Goal: Information Seeking & Learning: Learn about a topic

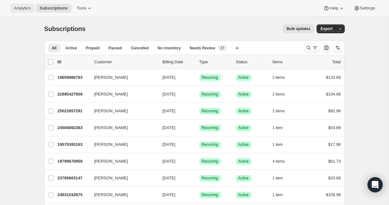
click at [22, 10] on span "Analytics" at bounding box center [22, 8] width 17 height 5
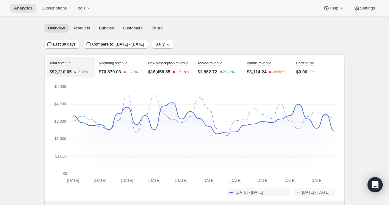
scroll to position [19, 0]
click at [74, 46] on span "Last 30 days" at bounding box center [64, 44] width 23 height 5
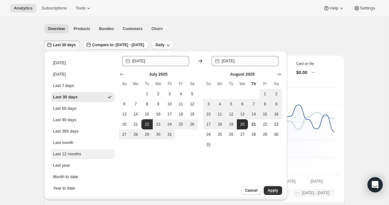
click at [68, 154] on div "Last 12 months" at bounding box center [67, 154] width 28 height 6
type input "[DATE]"
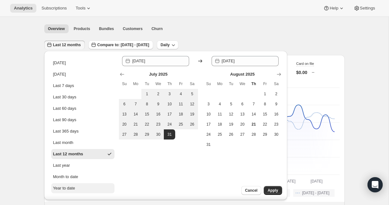
click at [71, 188] on div "Year to date" at bounding box center [64, 188] width 22 height 6
type input "[DATE]"
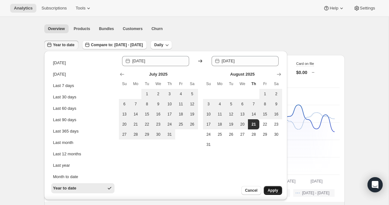
click at [275, 190] on span "Apply" at bounding box center [273, 190] width 10 height 5
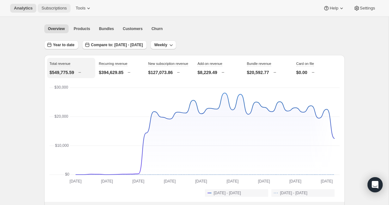
click at [53, 9] on span "Subscriptions" at bounding box center [53, 8] width 25 height 5
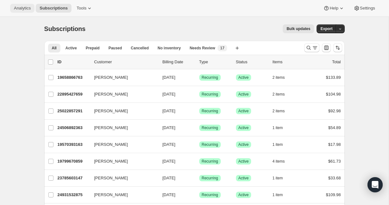
click at [24, 9] on span "Analytics" at bounding box center [22, 8] width 17 height 5
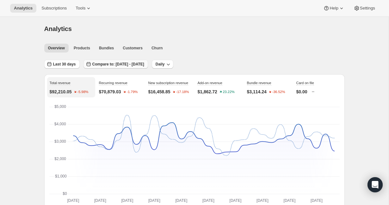
click at [131, 66] on span "Compare to: [DATE] - [DATE]" at bounding box center [118, 64] width 52 height 5
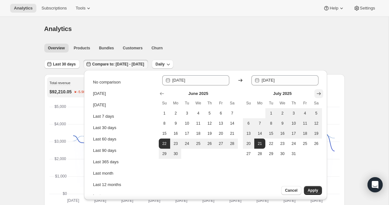
click at [319, 94] on icon "Show next month, August 2025" at bounding box center [319, 94] width 6 height 6
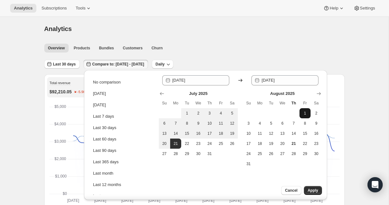
click at [306, 114] on span "1" at bounding box center [305, 113] width 6 height 5
type input "[DATE]"
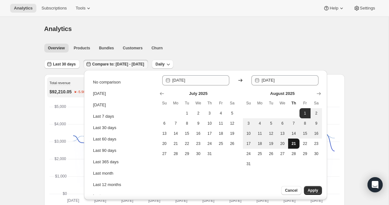
click at [295, 144] on span "21" at bounding box center [294, 143] width 6 height 5
type input "[DATE]"
click at [187, 113] on span "1" at bounding box center [187, 113] width 6 height 5
type input "[DATE]"
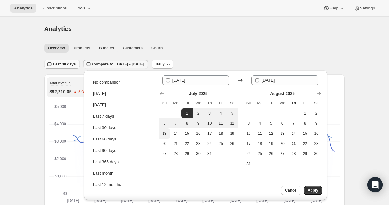
click at [59, 64] on span "Last 30 days" at bounding box center [64, 64] width 23 height 5
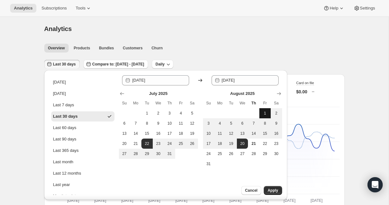
click at [265, 113] on span "1" at bounding box center [265, 113] width 6 height 5
type input "[DATE]"
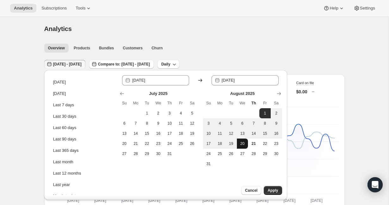
click at [245, 145] on span "20" at bounding box center [243, 143] width 6 height 5
type input "[DATE]"
click at [275, 189] on span "Apply" at bounding box center [273, 190] width 10 height 5
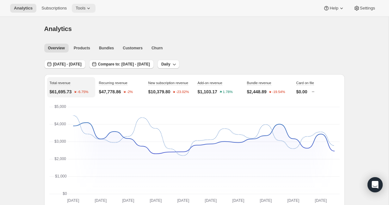
click at [85, 9] on span "Tools" at bounding box center [81, 8] width 10 height 5
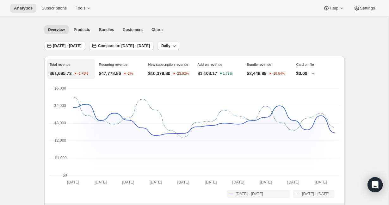
scroll to position [14, 0]
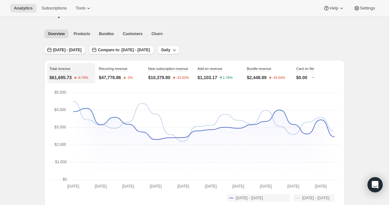
click at [64, 48] on span "[DATE] - [DATE]" at bounding box center [67, 49] width 28 height 5
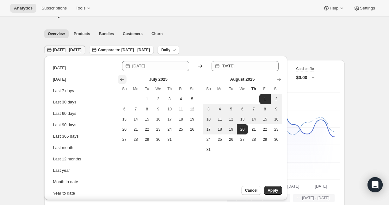
click at [122, 80] on icon "Show previous month, June 2025" at bounding box center [122, 79] width 6 height 6
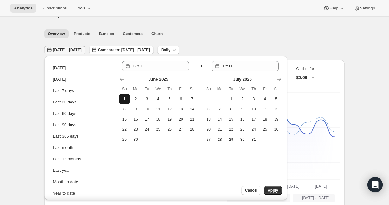
click at [125, 99] on span "1" at bounding box center [125, 99] width 6 height 5
type input "[DATE]"
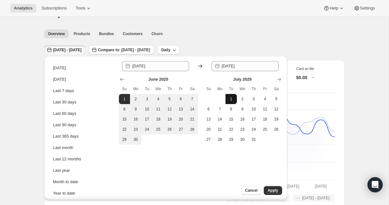
click at [232, 100] on span "1" at bounding box center [231, 99] width 6 height 5
type input "[DATE]"
click at [232, 100] on span "1" at bounding box center [231, 99] width 6 height 5
type input "[DATE]"
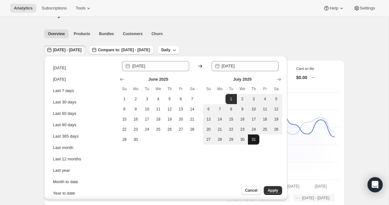
click at [254, 139] on span "31" at bounding box center [254, 139] width 6 height 5
type input "[DATE]"
click at [244, 139] on span "30" at bounding box center [243, 139] width 6 height 5
type input "[DATE]"
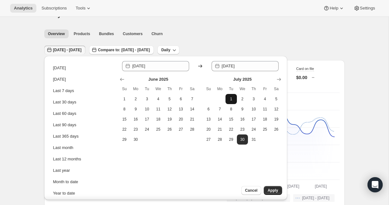
click at [234, 98] on button "1" at bounding box center [231, 99] width 11 height 10
type input "[DATE]"
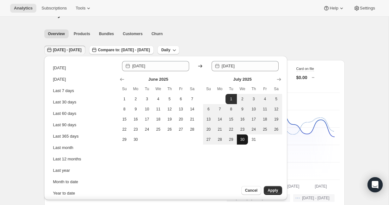
click at [243, 138] on span "30" at bounding box center [243, 139] width 6 height 5
type input "[DATE]"
click at [272, 191] on span "Apply" at bounding box center [273, 190] width 10 height 5
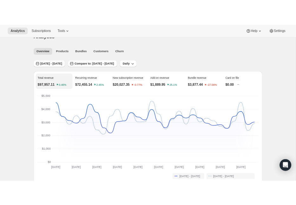
scroll to position [11, 0]
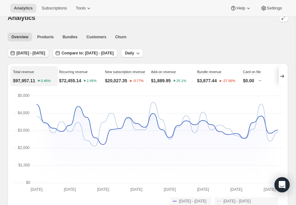
click at [28, 52] on span "[DATE] - [DATE]" at bounding box center [30, 53] width 28 height 5
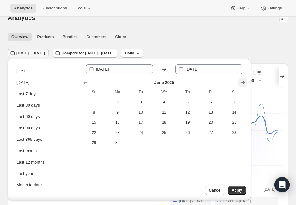
click at [243, 81] on icon "Show next month, July 2025" at bounding box center [242, 82] width 6 height 6
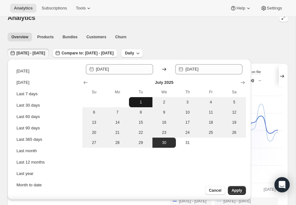
click at [140, 101] on span "1" at bounding box center [140, 102] width 18 height 5
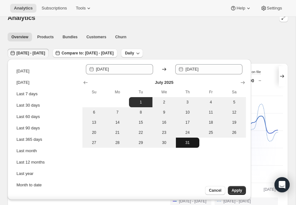
click at [185, 141] on span "31" at bounding box center [187, 142] width 18 height 5
type input "[DATE]"
click at [239, 192] on span "Apply" at bounding box center [236, 190] width 10 height 5
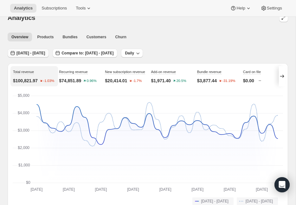
click at [33, 56] on button "[DATE] - [DATE]" at bounding box center [28, 53] width 41 height 9
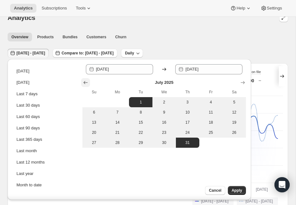
click at [85, 82] on icon "Show previous month, June 2025" at bounding box center [85, 82] width 6 height 6
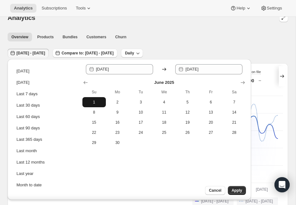
click at [96, 99] on button "1" at bounding box center [93, 102] width 23 height 10
type input "[DATE]"
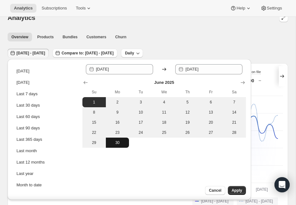
click at [117, 143] on span "30" at bounding box center [117, 142] width 18 height 5
type input "[DATE]"
click at [238, 189] on span "Apply" at bounding box center [236, 190] width 10 height 5
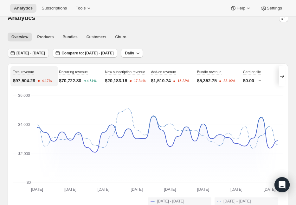
click at [30, 54] on span "[DATE] - [DATE]" at bounding box center [30, 53] width 28 height 5
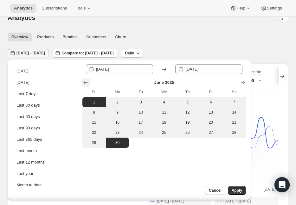
click at [85, 84] on icon "Show previous month, May 2025" at bounding box center [85, 82] width 6 height 6
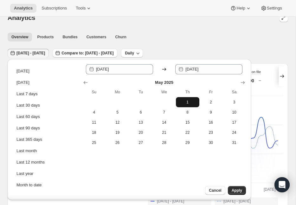
click at [188, 105] on button "1" at bounding box center [187, 102] width 23 height 10
type input "[DATE]"
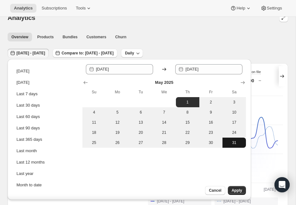
click at [234, 141] on span "31" at bounding box center [234, 142] width 18 height 5
type input "[DATE]"
click at [235, 189] on span "Apply" at bounding box center [236, 190] width 10 height 5
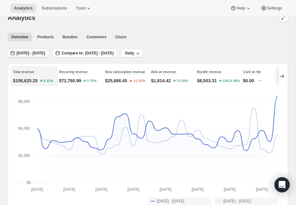
click at [24, 53] on span "[DATE] - [DATE]" at bounding box center [30, 53] width 28 height 5
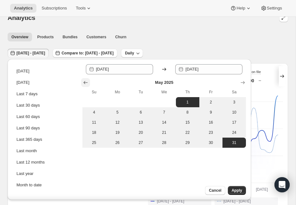
click at [87, 84] on icon "Show previous month, April 2025" at bounding box center [85, 82] width 6 height 6
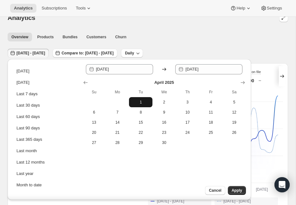
click at [143, 102] on span "1" at bounding box center [140, 102] width 18 height 5
type input "[DATE]"
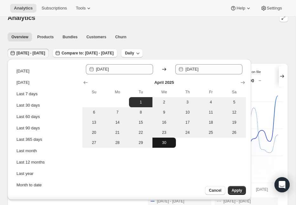
click at [166, 143] on span "30" at bounding box center [164, 142] width 18 height 5
type input "[DATE]"
click at [238, 191] on span "Apply" at bounding box center [236, 190] width 10 height 5
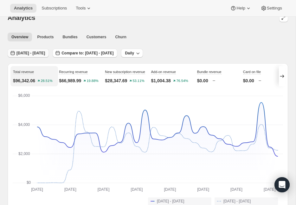
click at [32, 54] on span "[DATE] - [DATE]" at bounding box center [30, 53] width 28 height 5
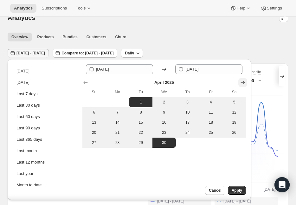
click at [244, 82] on icon "Show next month, May 2025" at bounding box center [242, 82] width 6 height 6
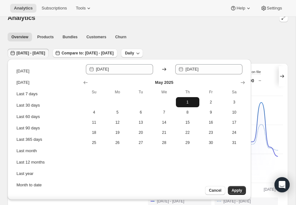
click at [189, 101] on span "1" at bounding box center [187, 102] width 18 height 5
type input "[DATE]"
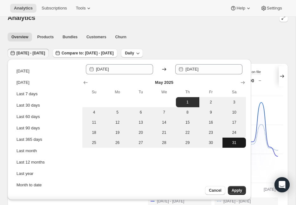
click at [235, 144] on span "31" at bounding box center [234, 142] width 18 height 5
type input "[DATE]"
click at [237, 191] on span "Apply" at bounding box center [236, 190] width 10 height 5
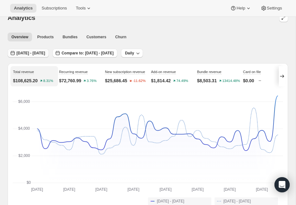
click at [39, 53] on span "[DATE] - [DATE]" at bounding box center [30, 53] width 28 height 5
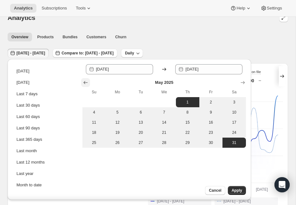
click at [85, 80] on icon "Show previous month, April 2025" at bounding box center [85, 82] width 6 height 6
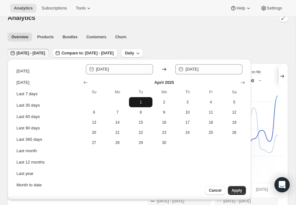
click at [141, 101] on span "1" at bounding box center [140, 102] width 18 height 5
type input "[DATE]"
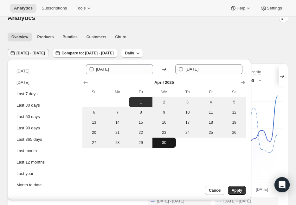
click at [164, 144] on span "30" at bounding box center [164, 142] width 18 height 5
type input "[DATE]"
click at [238, 188] on span "Apply" at bounding box center [236, 190] width 10 height 5
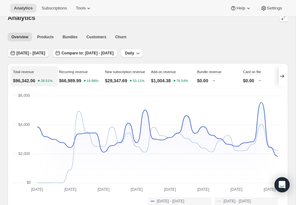
click at [45, 53] on span "[DATE] - [DATE]" at bounding box center [30, 53] width 28 height 5
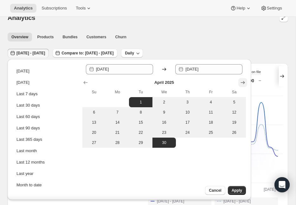
click at [245, 84] on icon "Show next month, May 2025" at bounding box center [242, 82] width 6 height 6
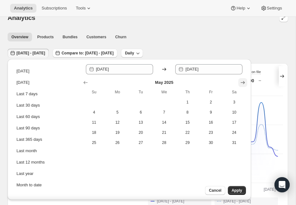
click at [245, 84] on icon "Show next month, June 2025" at bounding box center [242, 82] width 6 height 6
click at [94, 103] on span "1" at bounding box center [94, 102] width 18 height 5
type input "[DATE]"
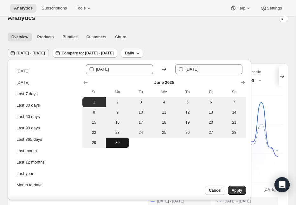
click at [116, 142] on span "30" at bounding box center [117, 142] width 18 height 5
type input "[DATE]"
click at [236, 190] on span "Apply" at bounding box center [236, 190] width 10 height 5
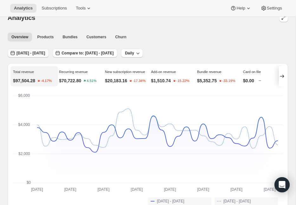
click at [43, 55] on span "[DATE] - [DATE]" at bounding box center [30, 53] width 28 height 5
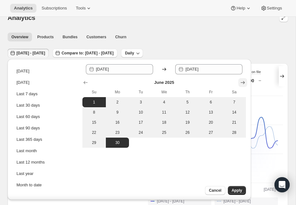
click at [243, 83] on icon "Show next month, July 2025" at bounding box center [243, 82] width 4 height 3
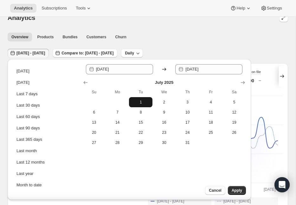
click at [141, 103] on span "1" at bounding box center [140, 102] width 18 height 5
type input "[DATE]"
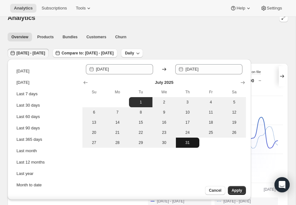
click at [186, 143] on span "31" at bounding box center [187, 142] width 18 height 5
type input "[DATE]"
click at [235, 190] on span "Apply" at bounding box center [236, 190] width 10 height 5
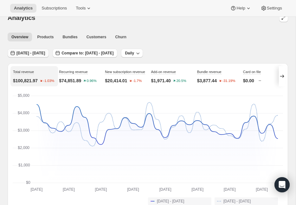
click at [36, 54] on span "[DATE] - [DATE]" at bounding box center [30, 53] width 28 height 5
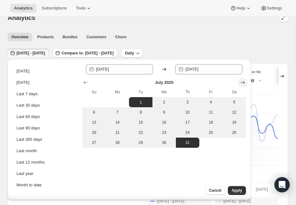
click at [242, 83] on icon "Show next month, August 2025" at bounding box center [242, 82] width 6 height 6
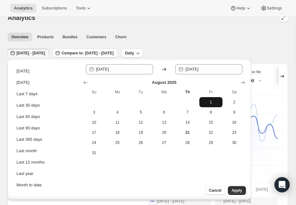
click at [208, 105] on button "1" at bounding box center [210, 102] width 23 height 10
type input "[DATE]"
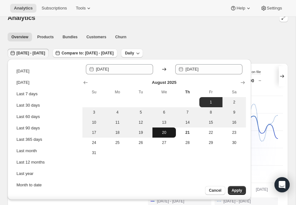
click at [165, 135] on button "20" at bounding box center [163, 133] width 23 height 10
type input "[DATE]"
click at [236, 192] on span "Apply" at bounding box center [236, 190] width 10 height 5
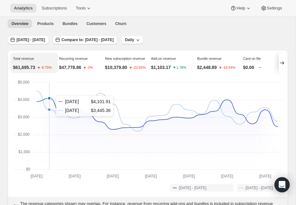
scroll to position [4, 0]
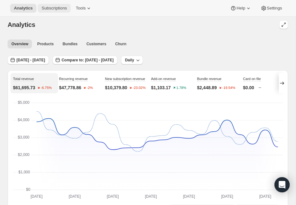
click at [53, 9] on span "Subscriptions" at bounding box center [53, 8] width 25 height 5
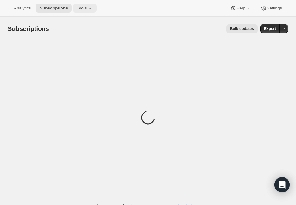
click at [88, 11] on icon at bounding box center [89, 8] width 6 height 6
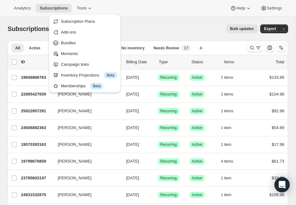
click at [153, 27] on div "Bulk updates" at bounding box center [157, 28] width 201 height 9
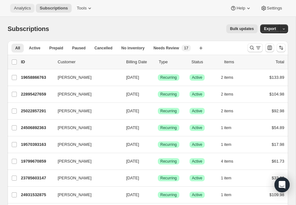
click at [27, 9] on span "Analytics" at bounding box center [22, 8] width 17 height 5
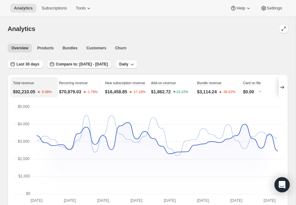
click at [89, 65] on span "Compare to: [DATE] - [DATE]" at bounding box center [82, 64] width 52 height 5
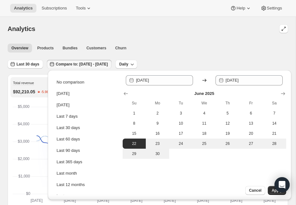
click at [154, 34] on div "Analytics. This page is ready Analytics" at bounding box center [148, 29] width 280 height 24
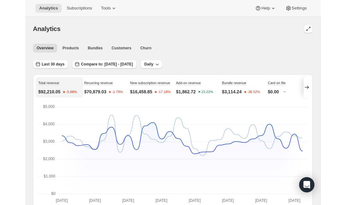
scroll to position [0, 0]
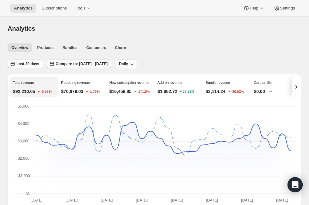
click at [92, 61] on button "Compare to: [DATE] - [DATE]" at bounding box center [79, 63] width 65 height 9
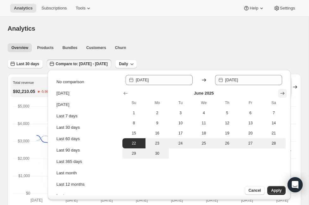
click at [283, 94] on icon "Show next month, July 2025" at bounding box center [282, 93] width 6 height 6
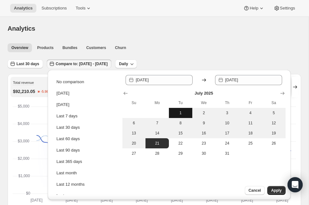
click at [180, 114] on span "1" at bounding box center [181, 112] width 18 height 5
type input "[DATE]"
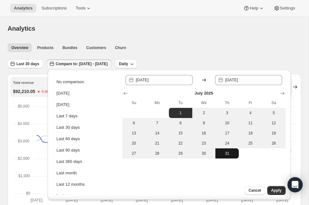
click at [229, 155] on span "31" at bounding box center [227, 153] width 18 height 5
type input "[DATE]"
click at [278, 188] on span "Apply" at bounding box center [276, 190] width 10 height 5
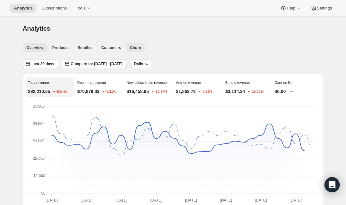
click at [138, 48] on span "Churn" at bounding box center [135, 47] width 11 height 5
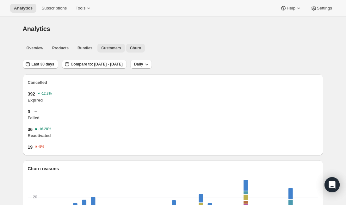
click at [111, 48] on span "Customers" at bounding box center [111, 48] width 20 height 5
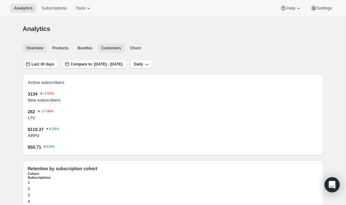
click at [35, 45] on button "Overview" at bounding box center [35, 48] width 24 height 9
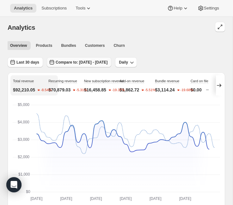
click at [78, 64] on span "Compare to: [DATE] - [DATE]" at bounding box center [82, 62] width 52 height 5
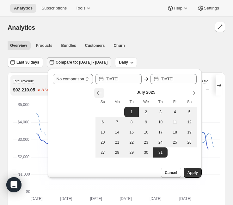
click at [100, 94] on icon "Show previous month, June 2025" at bounding box center [99, 92] width 4 height 3
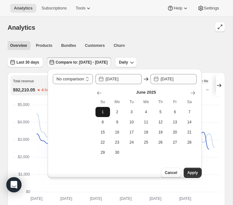
click at [104, 112] on span "1" at bounding box center [102, 112] width 9 height 5
type input "[DATE]"
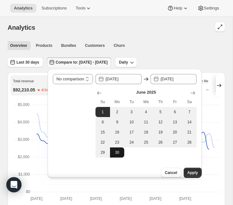
click at [119, 154] on span "30" at bounding box center [117, 152] width 9 height 5
type input "[DATE]"
click at [191, 170] on span "Apply" at bounding box center [193, 172] width 10 height 5
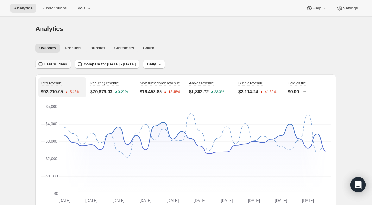
click at [61, 63] on span "Last 30 days" at bounding box center [55, 64] width 23 height 5
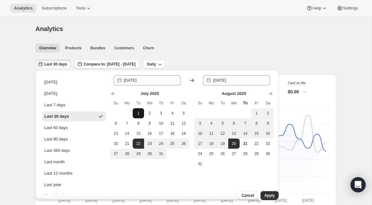
click at [138, 114] on span "1" at bounding box center [138, 113] width 6 height 5
type input "[DATE]"
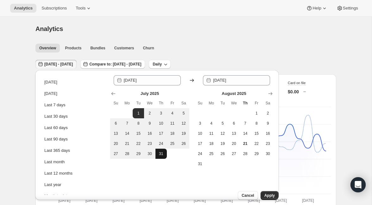
click at [163, 154] on span "31" at bounding box center [161, 153] width 6 height 5
type input "[DATE]"
click at [233, 193] on span "Apply" at bounding box center [269, 195] width 10 height 5
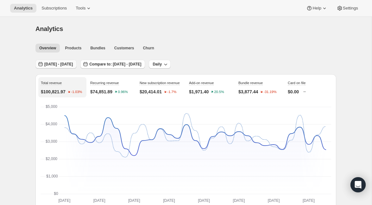
click at [57, 65] on span "[DATE] - [DATE]" at bounding box center [58, 64] width 28 height 5
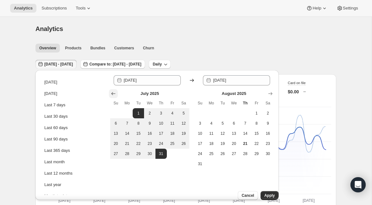
click at [111, 93] on icon "Show previous month, June 2025" at bounding box center [113, 93] width 4 height 3
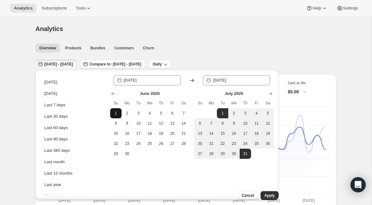
click at [115, 111] on span "1" at bounding box center [116, 113] width 6 height 5
type input "[DATE]"
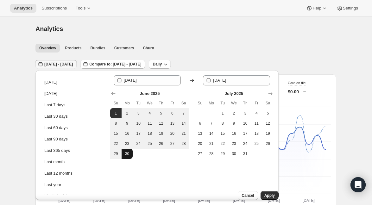
click at [129, 154] on span "30" at bounding box center [127, 153] width 6 height 5
type input "[DATE]"
click at [233, 191] on button "Apply" at bounding box center [269, 195] width 18 height 9
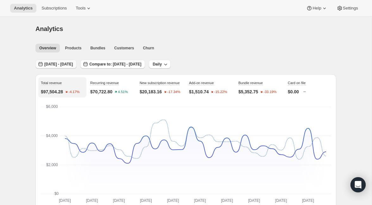
click at [63, 68] on button "[DATE] - [DATE]" at bounding box center [55, 64] width 41 height 9
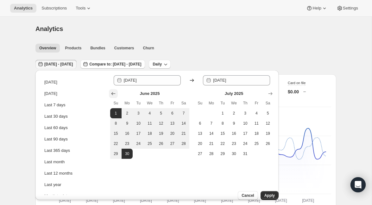
click at [111, 94] on icon "Show previous month, May 2025" at bounding box center [113, 94] width 6 height 6
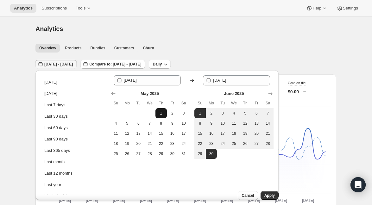
click at [162, 116] on span "1" at bounding box center [161, 113] width 6 height 5
type input "[DATE]"
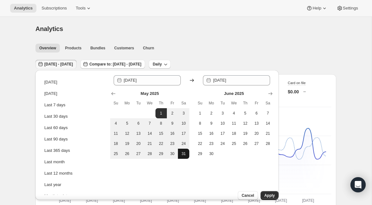
click at [183, 153] on span "31" at bounding box center [183, 153] width 6 height 5
type input "[DATE]"
click at [233, 193] on span "Apply" at bounding box center [269, 195] width 10 height 5
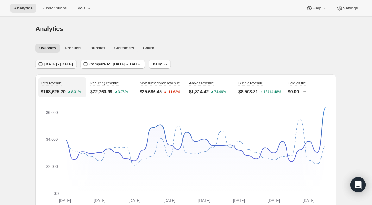
click at [69, 66] on span "[DATE] - [DATE]" at bounding box center [58, 64] width 28 height 5
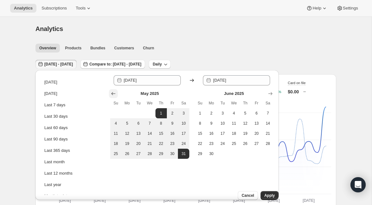
click at [111, 93] on icon "Show previous month, April 2025" at bounding box center [113, 94] width 6 height 6
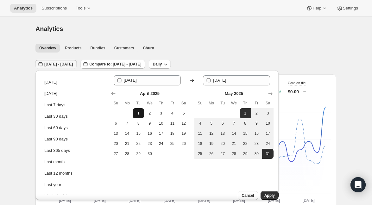
click at [140, 116] on button "1" at bounding box center [138, 113] width 11 height 10
type input "[DATE]"
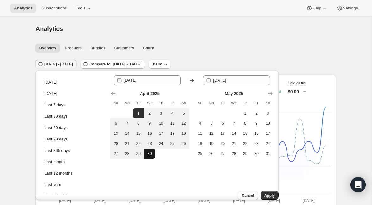
click at [149, 154] on span "30" at bounding box center [150, 153] width 6 height 5
type input "[DATE]"
click at [233, 193] on span "Apply" at bounding box center [269, 195] width 10 height 5
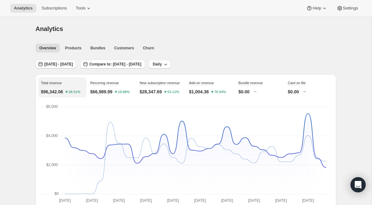
click at [60, 65] on span "[DATE] - [DATE]" at bounding box center [58, 64] width 28 height 5
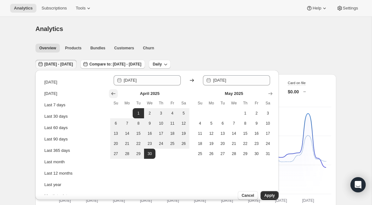
click at [112, 93] on icon "Show previous month, March 2025" at bounding box center [113, 94] width 6 height 6
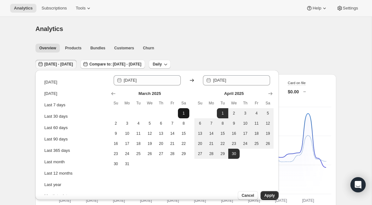
click at [183, 112] on span "1" at bounding box center [183, 113] width 6 height 5
type input "2025-03-01"
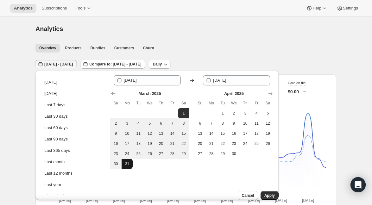
click at [126, 162] on span "31" at bounding box center [127, 163] width 6 height 5
type input "[DATE]"
click at [233, 193] on span "Apply" at bounding box center [269, 195] width 10 height 5
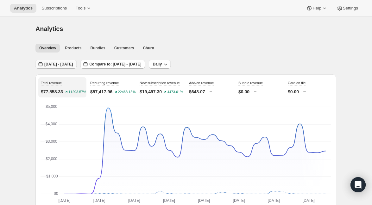
click at [53, 65] on span "Mar 01, 2025 - Mar 31, 2025" at bounding box center [58, 64] width 28 height 5
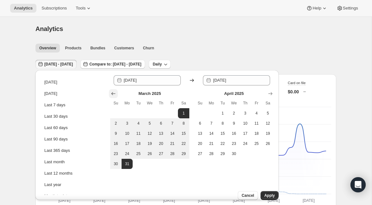
click at [113, 93] on icon "Show previous month, February 2025" at bounding box center [113, 94] width 6 height 6
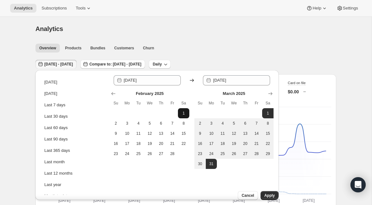
click at [185, 114] on span "1" at bounding box center [183, 113] width 6 height 5
type input "2025-02-01"
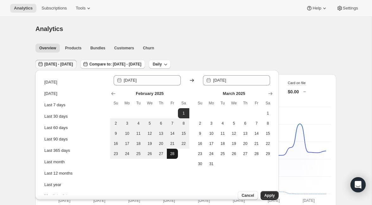
click at [172, 152] on span "28" at bounding box center [172, 153] width 6 height 5
type input "2025-02-28"
click at [233, 193] on span "Apply" at bounding box center [269, 195] width 10 height 5
